Goal: Task Accomplishment & Management: Manage account settings

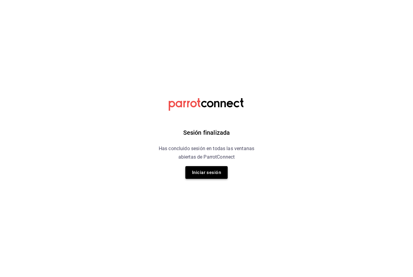
click at [223, 173] on button "Iniciar sesión" at bounding box center [206, 172] width 42 height 13
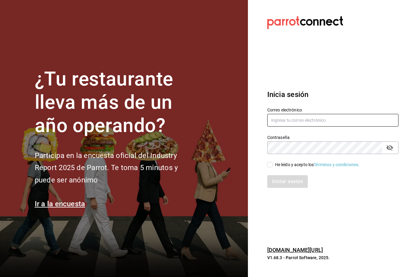
click at [297, 127] on input "text" at bounding box center [332, 120] width 131 height 13
type input "Web@hotelespuntomx.com"
click at [271, 167] on input "He leído y acepto los Términos y condiciones." at bounding box center [269, 164] width 5 height 5
checkbox input "true"
click at [286, 188] on button "Iniciar sesión" at bounding box center [287, 181] width 41 height 13
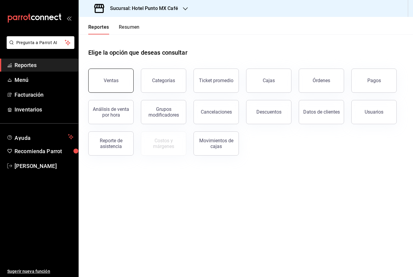
click at [121, 83] on button "Ventas" at bounding box center [110, 81] width 45 height 24
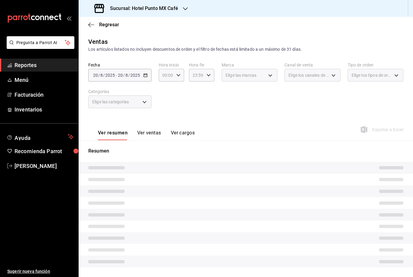
scroll to position [19, 0]
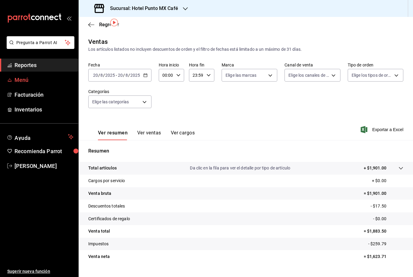
click at [16, 79] on span "Menú" at bounding box center [43, 80] width 59 height 8
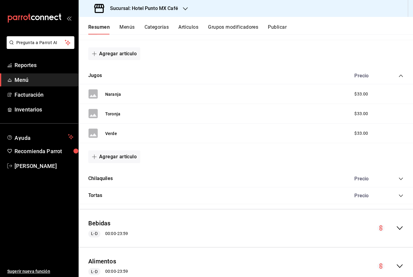
scroll to position [133, 0]
click at [30, 65] on span "Reportes" at bounding box center [43, 65] width 59 height 8
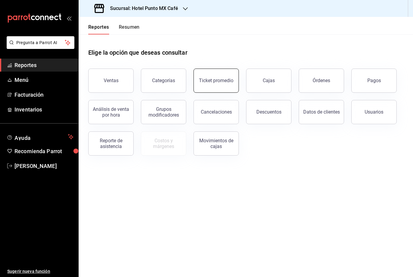
click at [194, 61] on div "Ticket promedio" at bounding box center [212, 76] width 53 height 31
click at [173, 78] on div "Categorías" at bounding box center [163, 81] width 23 height 6
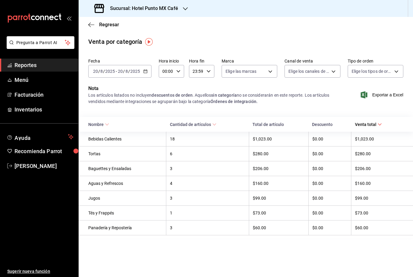
click at [166, 1] on div "Sucursal: Hotel Punto MX Café" at bounding box center [136, 8] width 107 height 17
click at [115, 45] on div "Hotel Punto Mx" at bounding box center [124, 40] width 91 height 14
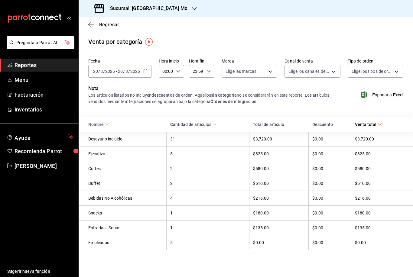
scroll to position [19, 0]
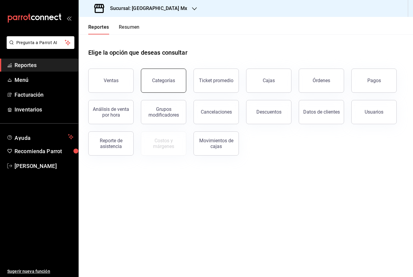
click at [182, 69] on button "Categorías" at bounding box center [163, 81] width 45 height 24
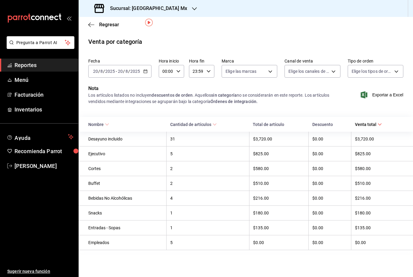
click at [27, 67] on span "Reportes" at bounding box center [43, 65] width 59 height 8
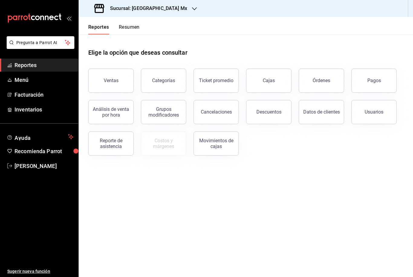
click at [23, 86] on ul "Reportes Menú Facturación Inventarios" at bounding box center [39, 87] width 78 height 57
click at [21, 80] on span "Menú" at bounding box center [43, 80] width 59 height 8
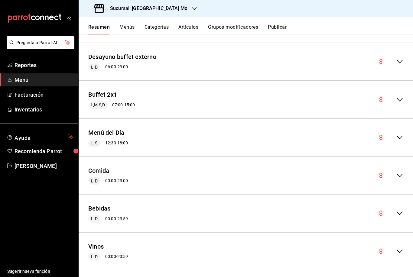
scroll to position [693, 0]
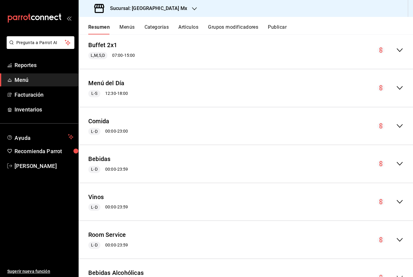
click at [399, 122] on icon "collapse-menu-row" at bounding box center [399, 125] width 7 height 7
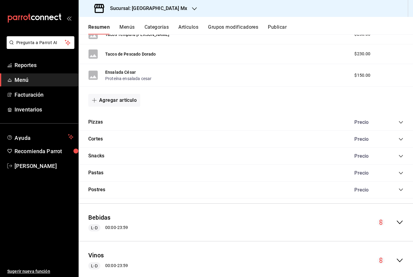
scroll to position [1069, 0]
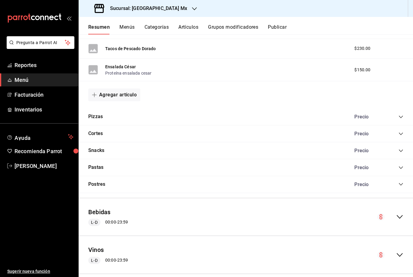
click at [401, 116] on icon "collapse-category-row" at bounding box center [400, 117] width 4 height 2
